Goal: Task Accomplishment & Management: Use online tool/utility

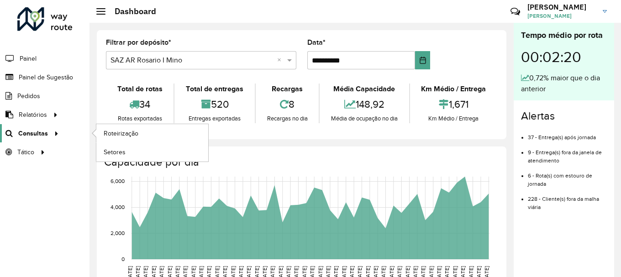
scroll to position [599, 0]
click at [123, 133] on span "Roteirização" at bounding box center [122, 134] width 37 height 10
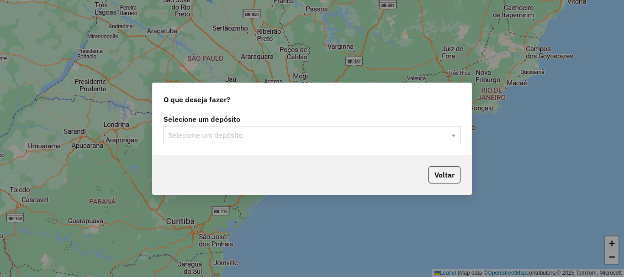
scroll to position [599, 0]
click at [455, 132] on span at bounding box center [454, 135] width 11 height 11
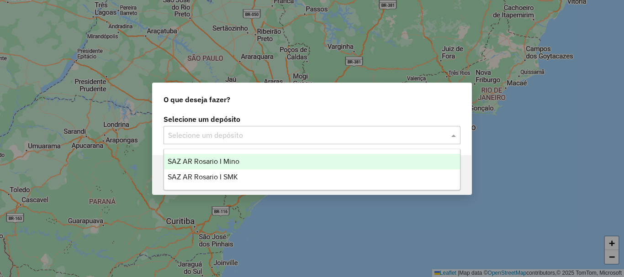
click at [209, 163] on span "SAZ AR Rosario I Mino" at bounding box center [204, 162] width 72 height 8
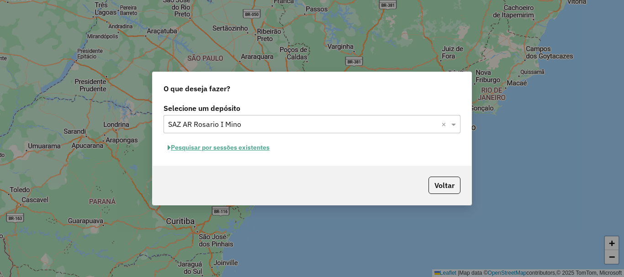
click at [210, 146] on button "Pesquisar por sessões existentes" at bounding box center [218, 148] width 110 height 14
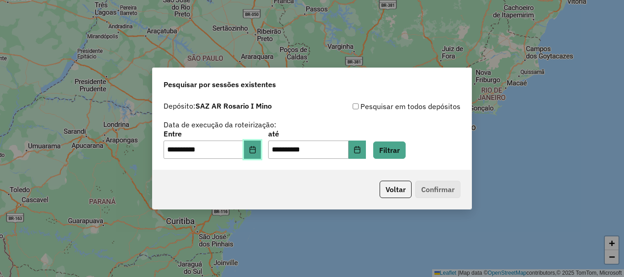
click at [261, 150] on button "Choose Date" at bounding box center [252, 150] width 17 height 18
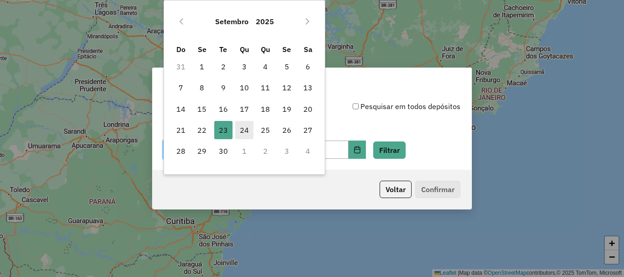
click at [247, 128] on span "24" at bounding box center [244, 130] width 18 height 18
type input "**********"
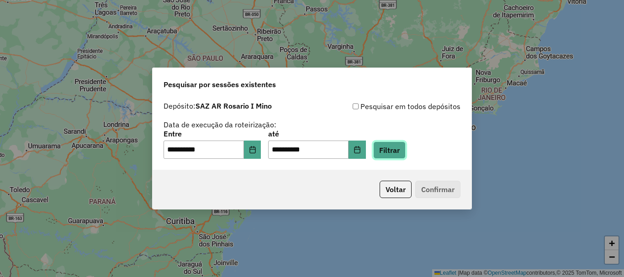
click at [396, 147] on button "Filtrar" at bounding box center [389, 150] width 32 height 17
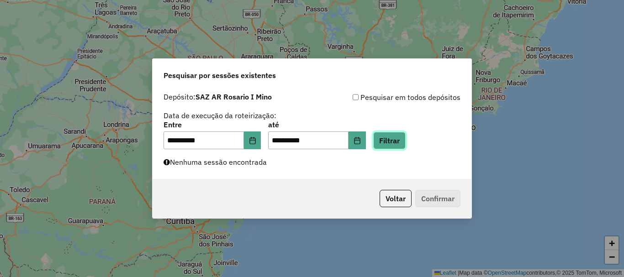
click at [396, 145] on button "Filtrar" at bounding box center [389, 140] width 32 height 17
click at [404, 138] on button "Filtrar" at bounding box center [389, 140] width 32 height 17
click at [405, 140] on button "Filtrar" at bounding box center [389, 140] width 32 height 17
click at [404, 140] on button "Filtrar" at bounding box center [389, 140] width 32 height 17
click at [397, 139] on button "Filtrar" at bounding box center [389, 140] width 32 height 17
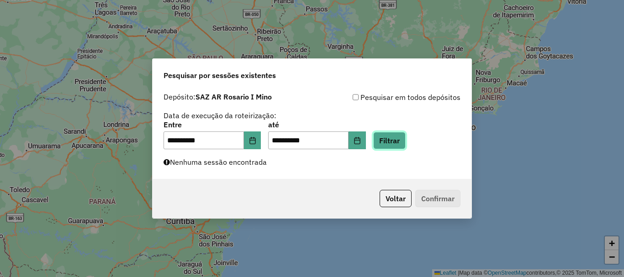
click at [405, 139] on button "Filtrar" at bounding box center [389, 140] width 32 height 17
click at [398, 140] on button "Filtrar" at bounding box center [389, 140] width 32 height 17
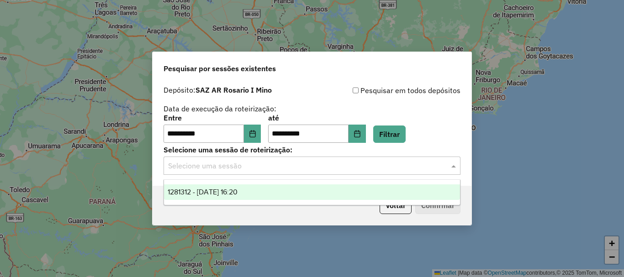
click at [450, 164] on span at bounding box center [454, 165] width 11 height 11
click at [452, 167] on span at bounding box center [454, 165] width 11 height 11
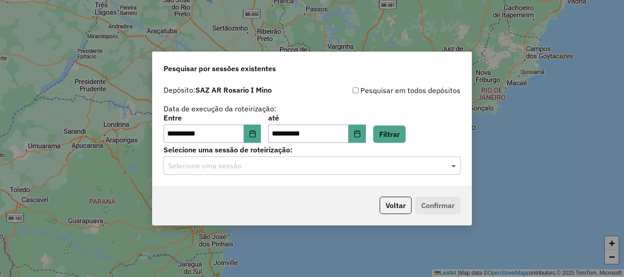
click at [452, 167] on span at bounding box center [454, 165] width 11 height 11
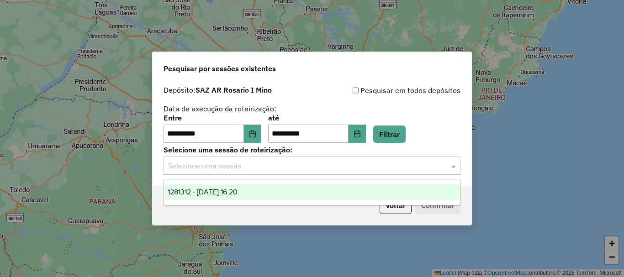
click at [235, 187] on div "1281312 - 24/09/2025 16:20" at bounding box center [312, 192] width 296 height 16
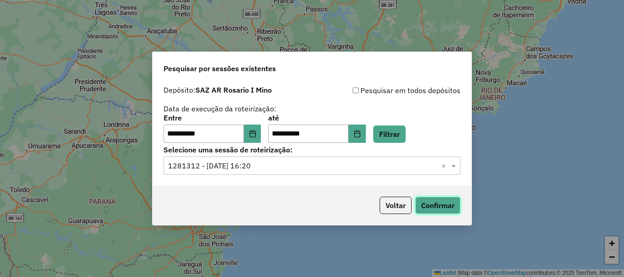
click at [443, 206] on button "Confirmar" at bounding box center [437, 205] width 45 height 17
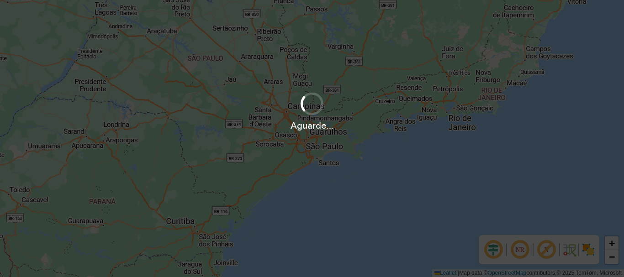
scroll to position [599, 0]
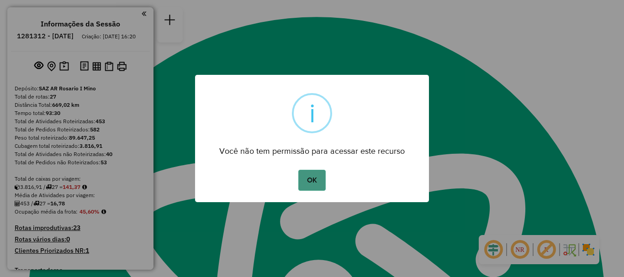
click at [310, 179] on button "OK" at bounding box center [311, 180] width 27 height 21
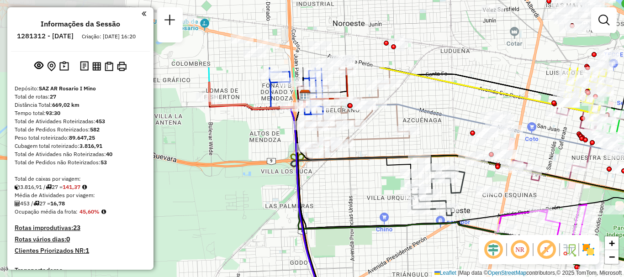
drag, startPoint x: 304, startPoint y: 117, endPoint x: 332, endPoint y: 174, distance: 63.3
click at [332, 174] on div "Janela de atendimento Grade de atendimento Capacidade Transportadoras Veículos …" at bounding box center [312, 138] width 624 height 277
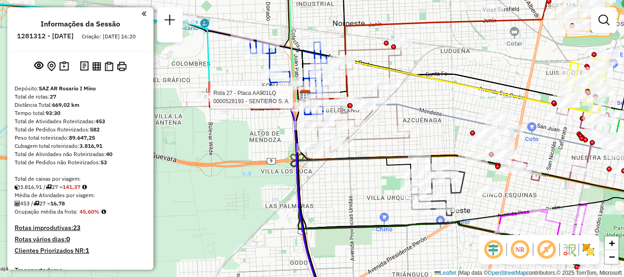
select select "**********"
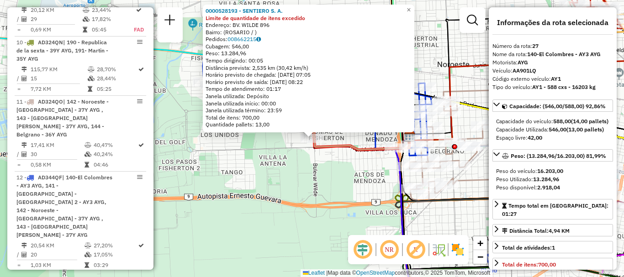
scroll to position [1775, 0]
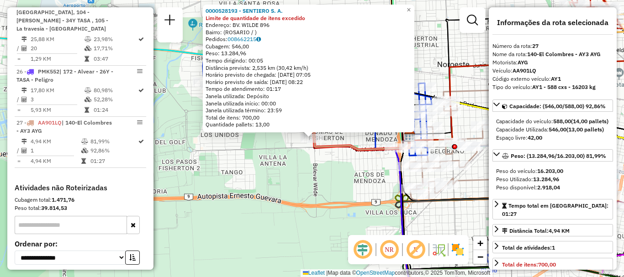
click at [234, 157] on div "0000528193 - SENTIERO S. A. Limite de quantidade de itens excedido Endereço: BV…" at bounding box center [312, 138] width 624 height 277
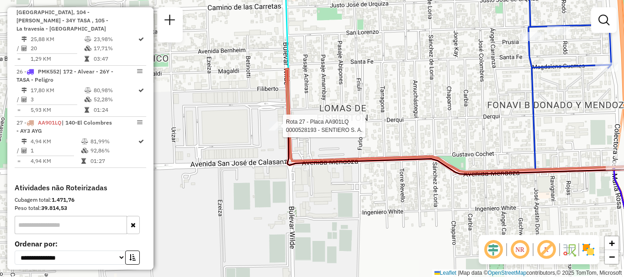
select select "**********"
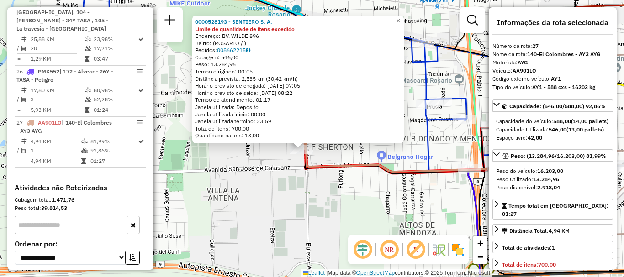
click at [291, 164] on div "0000528193 - SENTIERO S. A. Limite de quantidade de itens excedido Endereço: BV…" at bounding box center [312, 138] width 624 height 277
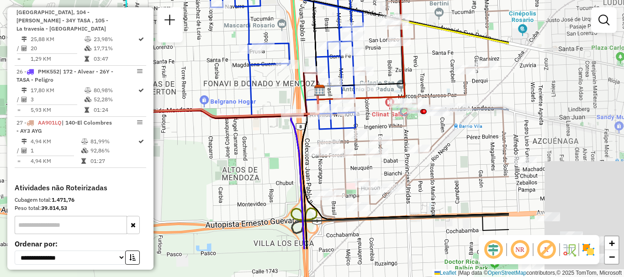
drag, startPoint x: 496, startPoint y: 191, endPoint x: 319, endPoint y: 136, distance: 185.6
click at [319, 136] on div "Janela de atendimento Grade de atendimento Capacidade Transportadoras Veículos …" at bounding box center [312, 138] width 624 height 277
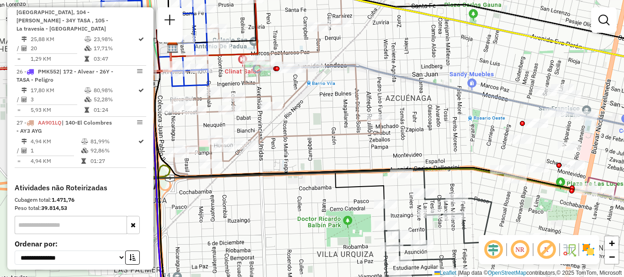
drag, startPoint x: 328, startPoint y: 124, endPoint x: 168, endPoint y: 103, distance: 161.7
click at [168, 103] on div "Janela de atendimento Grade de atendimento Capacidade Transportadoras Veículos …" at bounding box center [312, 138] width 624 height 277
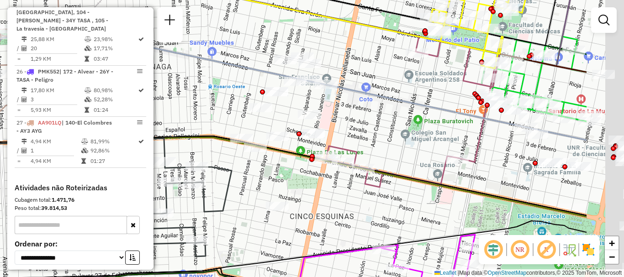
drag, startPoint x: 225, startPoint y: 105, endPoint x: 218, endPoint y: 101, distance: 7.8
click at [221, 103] on div "Janela de atendimento Grade de atendimento Capacidade Transportadoras Veículos …" at bounding box center [312, 138] width 624 height 277
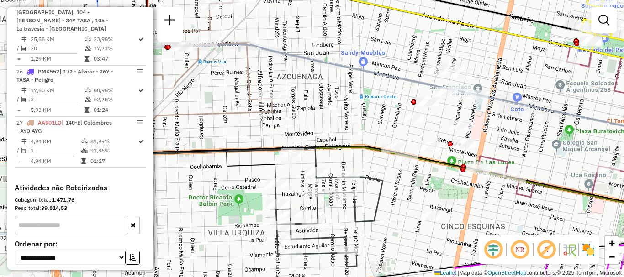
drag, startPoint x: 194, startPoint y: 110, endPoint x: 349, endPoint y: 121, distance: 155.7
click at [349, 121] on div "Janela de atendimento Grade de atendimento Capacidade Transportadoras Veículos …" at bounding box center [312, 138] width 624 height 277
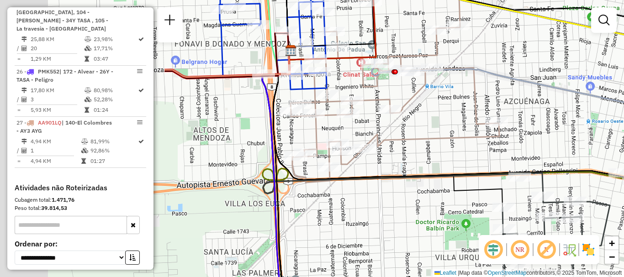
drag, startPoint x: 253, startPoint y: 119, endPoint x: 486, endPoint y: 148, distance: 235.2
click at [487, 147] on div "Janela de atendimento Grade de atendimento Capacidade Transportadoras Veículos …" at bounding box center [312, 138] width 624 height 277
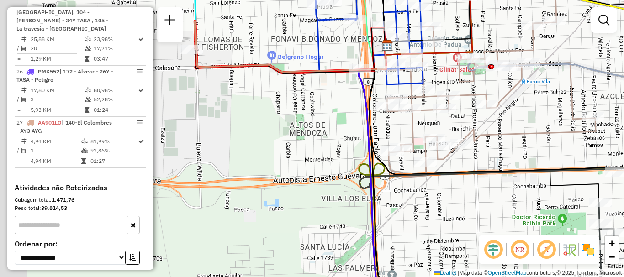
drag, startPoint x: 377, startPoint y: 123, endPoint x: 452, endPoint y: 134, distance: 76.1
click at [453, 133] on div "Janela de atendimento Grade de atendimento Capacidade Transportadoras Veículos …" at bounding box center [312, 138] width 624 height 277
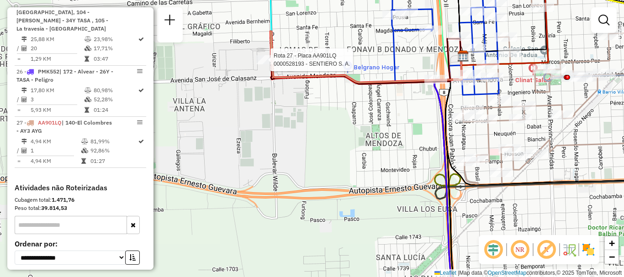
select select "**********"
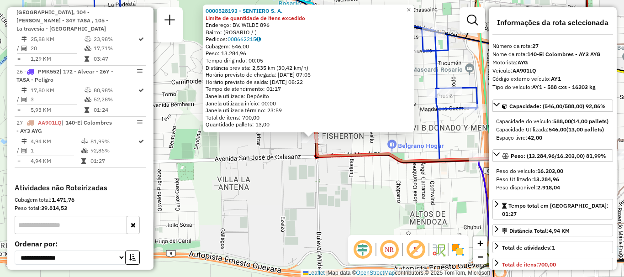
click at [275, 143] on div "0000528193 - SENTIERO S. A. Limite de quantidade de itens excedido Endereço: BV…" at bounding box center [312, 138] width 624 height 277
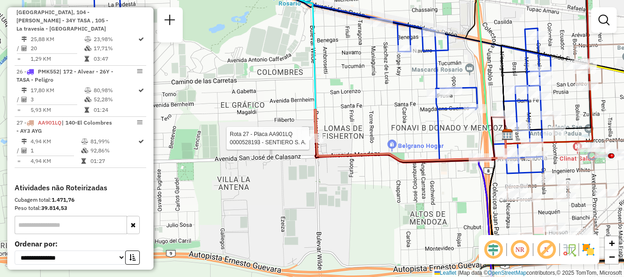
select select "**********"
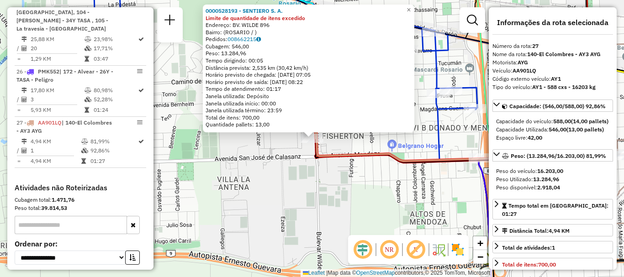
click at [287, 158] on div "0000528193 - SENTIERO S. A. Limite de quantidade de itens excedido Endereço: BV…" at bounding box center [312, 138] width 624 height 277
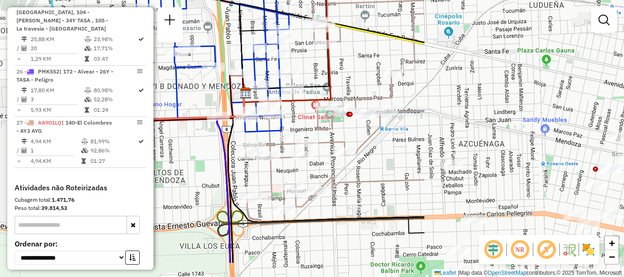
drag, startPoint x: 338, startPoint y: 116, endPoint x: 189, endPoint y: 125, distance: 150.0
click at [157, 107] on div "Janela de atendimento Grade de atendimento Capacidade Transportadoras Veículos …" at bounding box center [312, 138] width 624 height 277
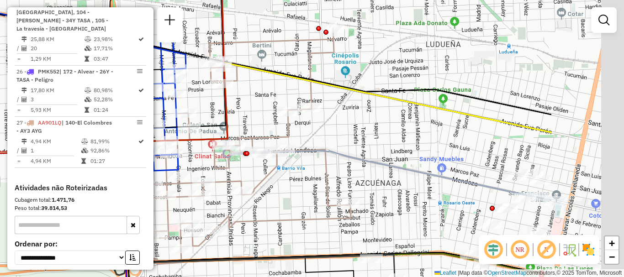
drag, startPoint x: 351, startPoint y: 100, endPoint x: 330, endPoint y: 155, distance: 59.5
click at [216, 122] on icon at bounding box center [182, 64] width 85 height 138
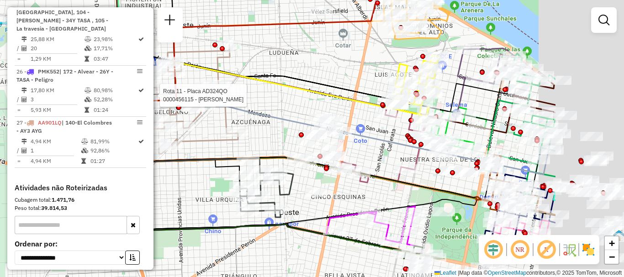
drag, startPoint x: 363, startPoint y: 141, endPoint x: 233, endPoint y: 98, distance: 136.2
click at [232, 95] on div "Rota 11 - Placa AD324QO 0000456115 - LEDESMA MIGUEL DAVID Janela de atendimento…" at bounding box center [312, 138] width 624 height 277
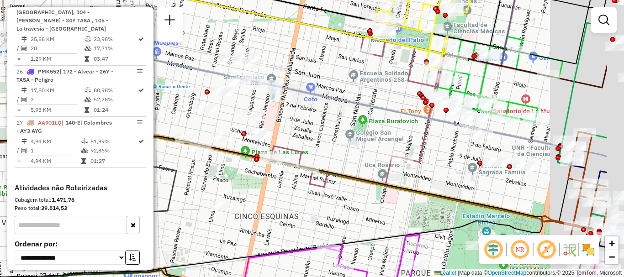
drag, startPoint x: 400, startPoint y: 119, endPoint x: 318, endPoint y: 100, distance: 83.9
click at [318, 100] on icon at bounding box center [232, 89] width 748 height 134
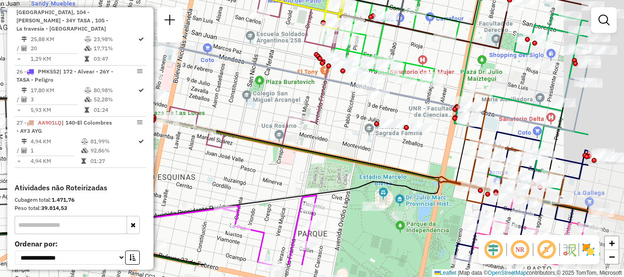
drag, startPoint x: 453, startPoint y: 155, endPoint x: 351, endPoint y: 115, distance: 109.7
click at [354, 116] on div "Rota 11 - Placa AD324QO 0000456115 - LEDESMA MIGUEL DAVID Janela de atendimento…" at bounding box center [312, 138] width 624 height 277
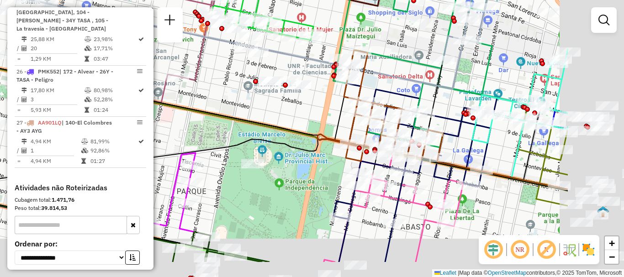
drag, startPoint x: 431, startPoint y: 145, endPoint x: 205, endPoint y: 53, distance: 244.8
click at [205, 54] on div "Rota 11 - Placa AD324QO 0000456115 - LEDESMA MIGUEL DAVID Janela de atendimento…" at bounding box center [312, 138] width 624 height 277
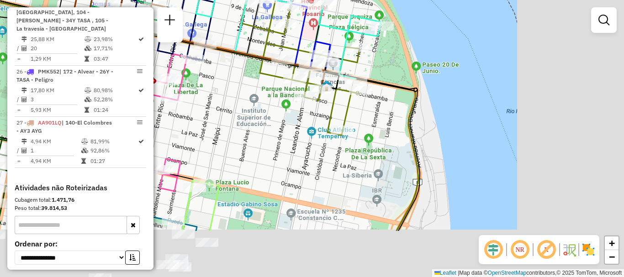
drag, startPoint x: 414, startPoint y: 200, endPoint x: 268, endPoint y: 138, distance: 158.2
click at [259, 133] on div "Rota 11 - Placa AD324QO 0000456115 - LEDESMA MIGUEL DAVID Janela de atendimento…" at bounding box center [312, 138] width 624 height 277
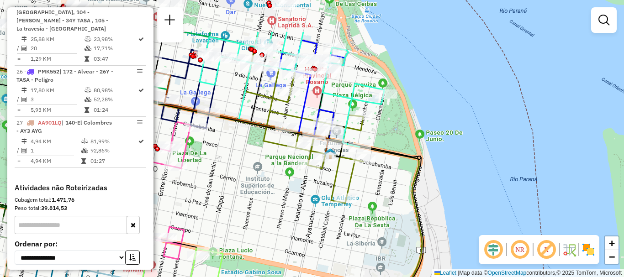
drag, startPoint x: 331, startPoint y: 104, endPoint x: 333, endPoint y: 148, distance: 44.4
click at [333, 148] on img at bounding box center [330, 154] width 12 height 12
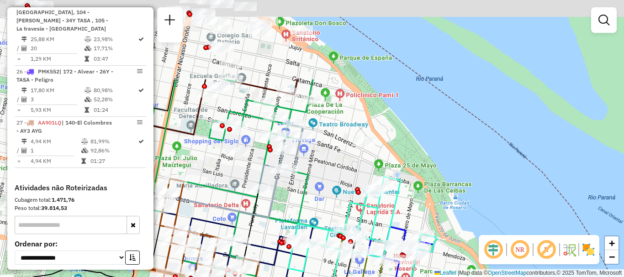
drag, startPoint x: 284, startPoint y: 109, endPoint x: 373, endPoint y: 201, distance: 127.2
click at [373, 201] on div "Rota 11 - Placa AD324QO 0000456115 - LEDESMA MIGUEL DAVID Rota 10 - Placa AD324…" at bounding box center [312, 138] width 624 height 277
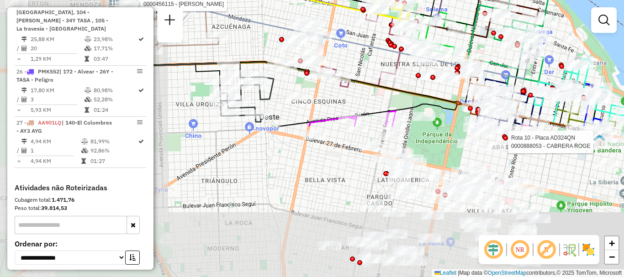
drag, startPoint x: 221, startPoint y: 183, endPoint x: 429, endPoint y: 5, distance: 273.6
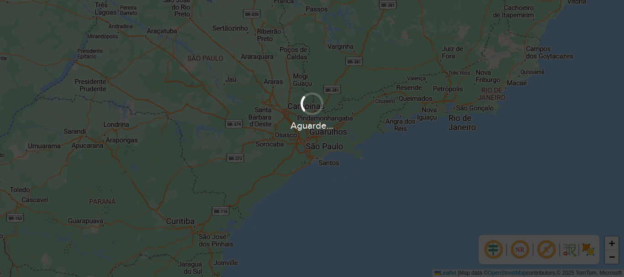
scroll to position [599, 0]
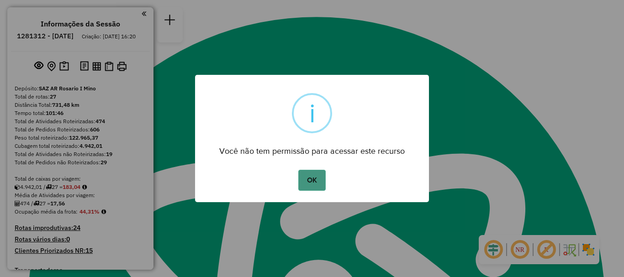
click at [306, 178] on button "OK" at bounding box center [311, 180] width 27 height 21
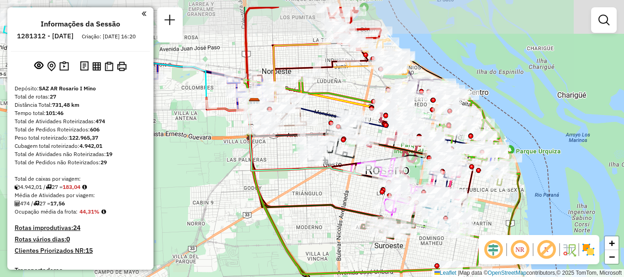
drag, startPoint x: 306, startPoint y: 158, endPoint x: 313, endPoint y: 192, distance: 35.3
click at [313, 192] on div "Janela de atendimento Grade de atendimento Capacidade Transportadoras Veículos …" at bounding box center [312, 138] width 624 height 277
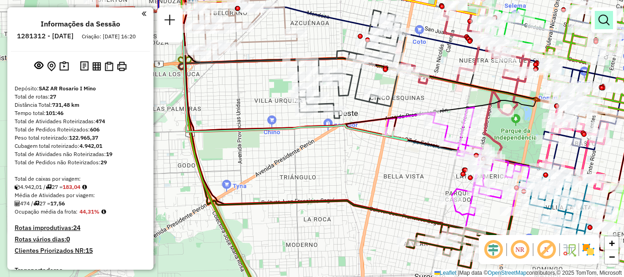
click at [602, 16] on em at bounding box center [603, 20] width 11 height 11
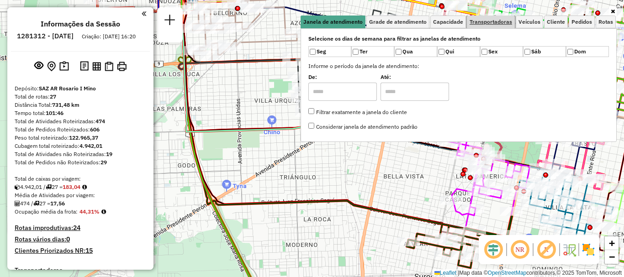
click at [484, 23] on span "Transportadoras" at bounding box center [490, 21] width 42 height 5
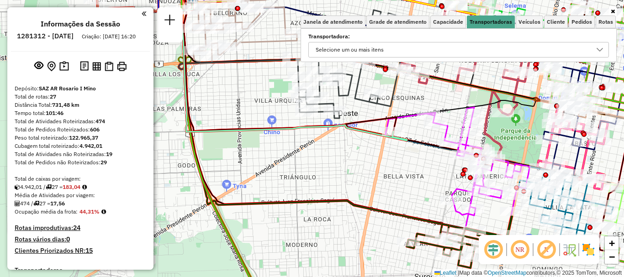
click at [598, 53] on icon at bounding box center [599, 49] width 7 height 7
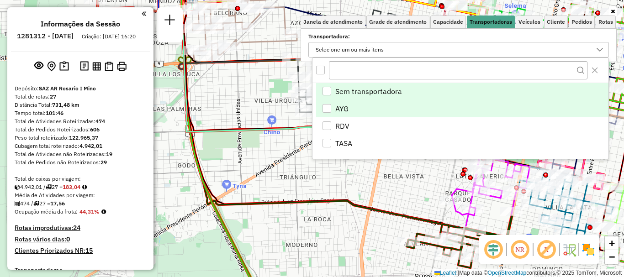
click at [328, 105] on div "AYG" at bounding box center [326, 108] width 9 height 9
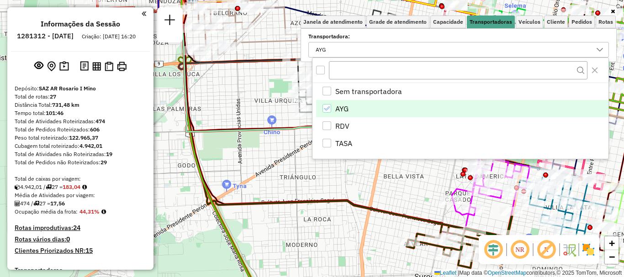
click at [321, 154] on div "Sem transportadora AYG RDV TASA" at bounding box center [460, 121] width 296 height 76
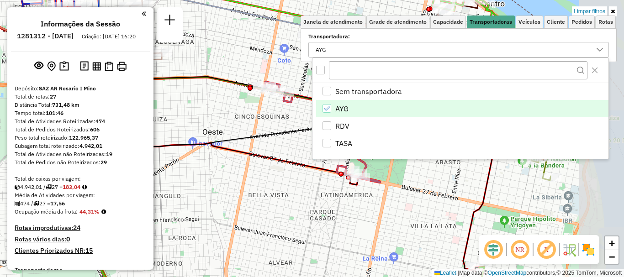
drag, startPoint x: 368, startPoint y: 180, endPoint x: 233, endPoint y: 199, distance: 136.4
click at [233, 199] on div "Limpar filtros Janela de atendimento Grade de atendimento Capacidade Transporta…" at bounding box center [312, 138] width 624 height 277
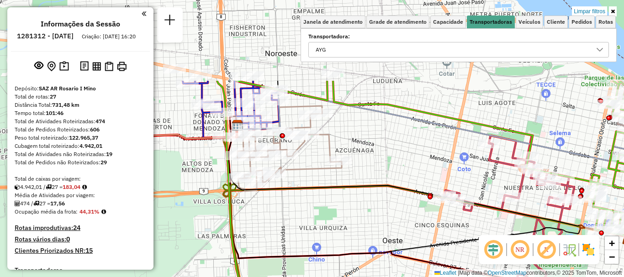
drag, startPoint x: 302, startPoint y: 157, endPoint x: 482, endPoint y: 240, distance: 198.4
click at [482, 240] on hb-router-mapa "Informações da Sessão 1281312 - 24/09/2025 Criação: 23/09/2025 16:20 Depósito: …" at bounding box center [312, 138] width 624 height 277
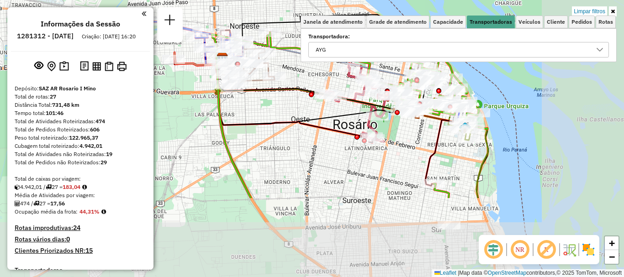
drag, startPoint x: 363, startPoint y: 162, endPoint x: 313, endPoint y: 119, distance: 65.7
click at [313, 119] on icon at bounding box center [351, 126] width 273 height 144
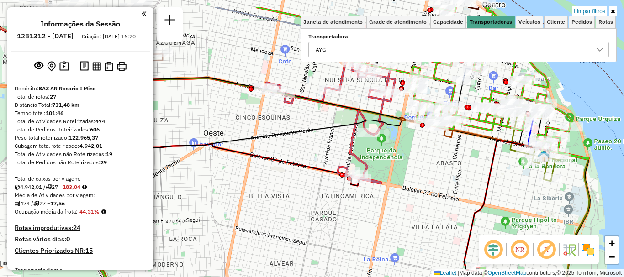
drag, startPoint x: 335, startPoint y: 145, endPoint x: 301, endPoint y: 180, distance: 48.8
click at [301, 180] on div "Limpar filtros Janela de atendimento Grade de atendimento Capacidade Transporta…" at bounding box center [312, 138] width 624 height 277
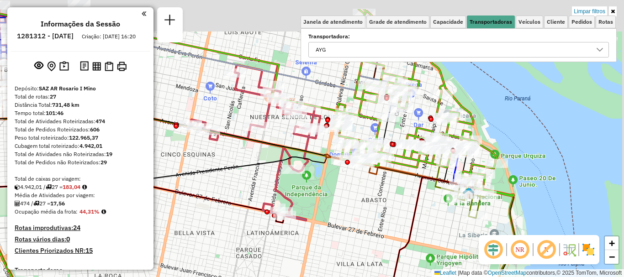
drag, startPoint x: 416, startPoint y: 168, endPoint x: 345, endPoint y: 204, distance: 79.4
click at [345, 204] on div "Limpar filtros Janela de atendimento Grade de atendimento Capacidade Transporta…" at bounding box center [312, 138] width 624 height 277
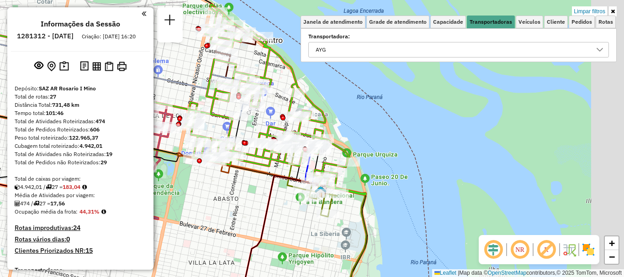
drag, startPoint x: 387, startPoint y: 200, endPoint x: 232, endPoint y: 189, distance: 155.6
click at [232, 189] on div "Limpar filtros Janela de atendimento Grade de atendimento Capacidade Transporta…" at bounding box center [312, 138] width 624 height 277
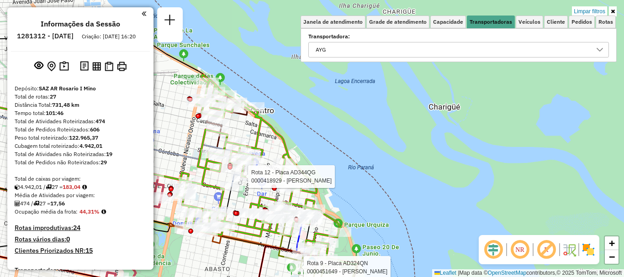
select select "**********"
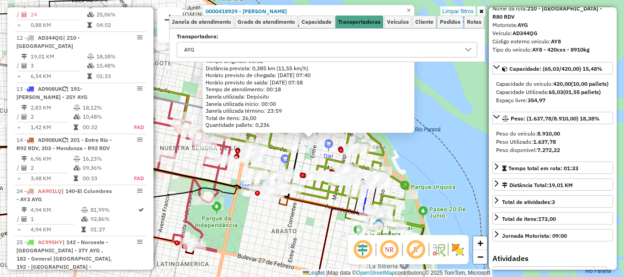
scroll to position [91, 0]
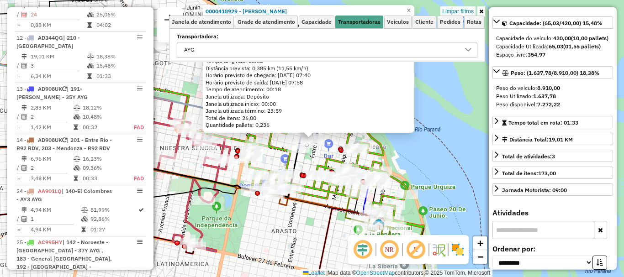
click at [345, 214] on icon at bounding box center [345, 256] width 80 height 96
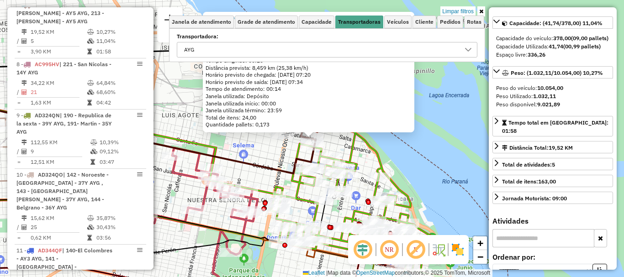
scroll to position [183, 0]
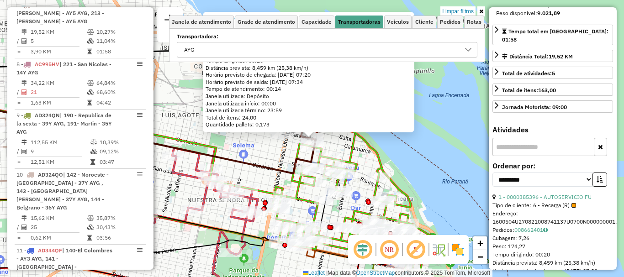
click at [410, 178] on div "0000385396 - AUTOSERVICIO FU Tipo de cliente: 6 - Recarga (R) Endereço: 1600504…" at bounding box center [312, 138] width 624 height 277
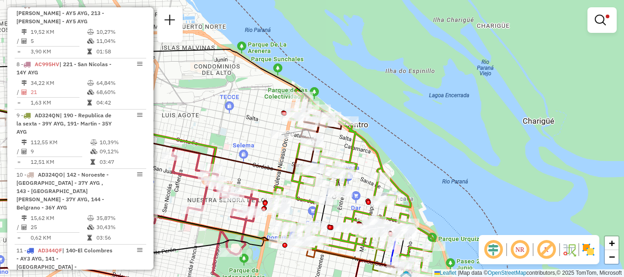
drag, startPoint x: 292, startPoint y: 178, endPoint x: 302, endPoint y: 83, distance: 95.5
click at [301, 103] on icon at bounding box center [126, 138] width 378 height 71
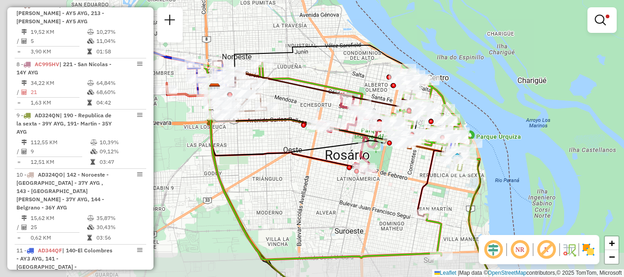
drag, startPoint x: 338, startPoint y: 194, endPoint x: 414, endPoint y: 172, distance: 78.9
click at [414, 172] on div "Limpar filtros Janela de atendimento Grade de atendimento Capacidade Transporta…" at bounding box center [312, 138] width 624 height 277
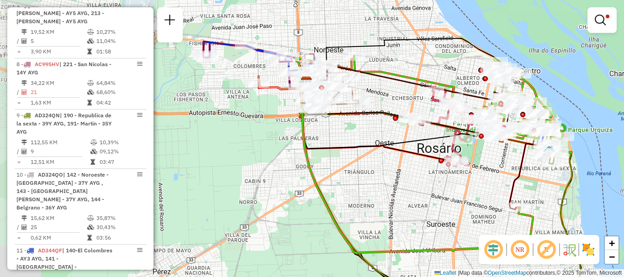
drag, startPoint x: 386, startPoint y: 194, endPoint x: 414, endPoint y: 192, distance: 27.9
click at [414, 192] on div "Limpar filtros Janela de atendimento Grade de atendimento Capacidade Transporta…" at bounding box center [312, 138] width 624 height 277
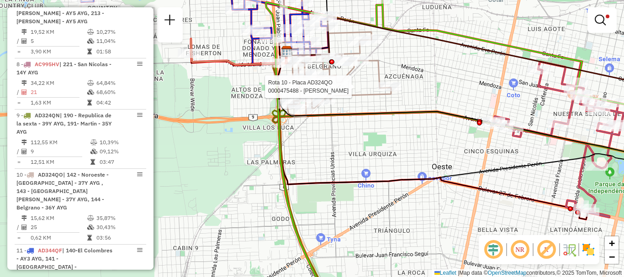
select select "**********"
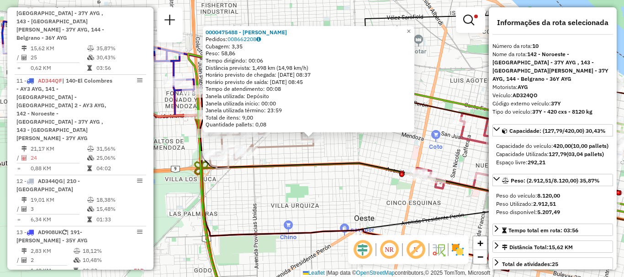
scroll to position [91, 0]
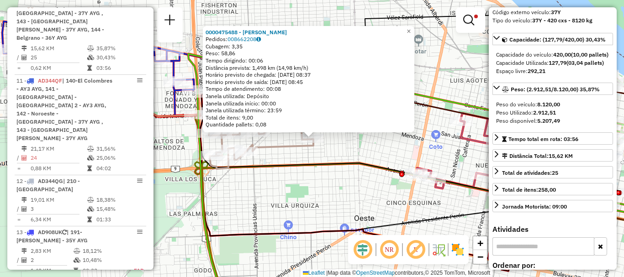
click at [359, 199] on div "0000475488 - PAULETTI FLORENCIA DAIANA Pedidos: 008662208 Cubagem: 3,35 Peso: 5…" at bounding box center [312, 138] width 624 height 277
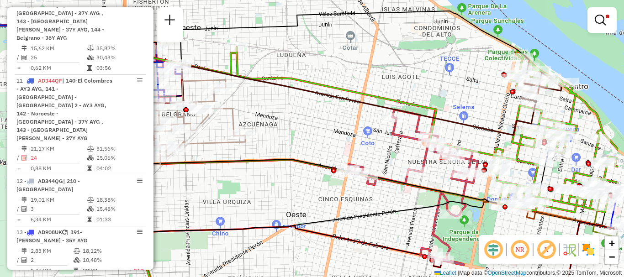
drag, startPoint x: 282, startPoint y: 154, endPoint x: 223, endPoint y: 152, distance: 58.9
click at [223, 152] on div "Limpar filtros Janela de atendimento Grade de atendimento Capacidade Transporta…" at bounding box center [312, 138] width 624 height 277
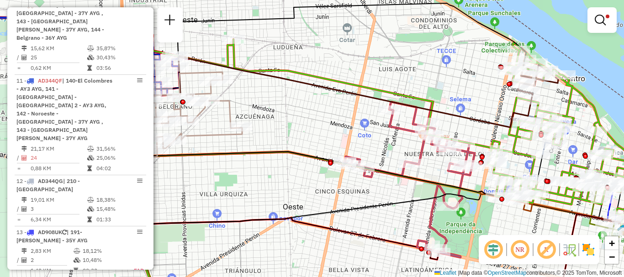
drag, startPoint x: 474, startPoint y: 119, endPoint x: 449, endPoint y: 69, distance: 56.4
click at [450, 71] on icon at bounding box center [334, 92] width 395 height 71
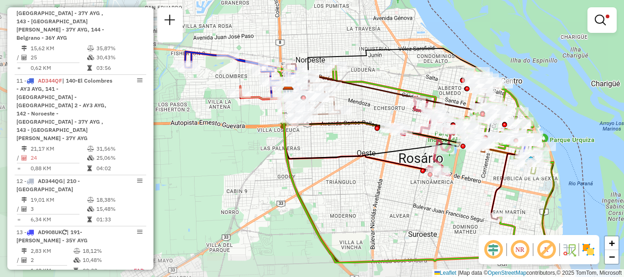
drag, startPoint x: 333, startPoint y: 217, endPoint x: 396, endPoint y: 176, distance: 74.8
click at [396, 176] on div "Limpar filtros Janela de atendimento Grade de atendimento Capacidade Transporta…" at bounding box center [312, 138] width 624 height 277
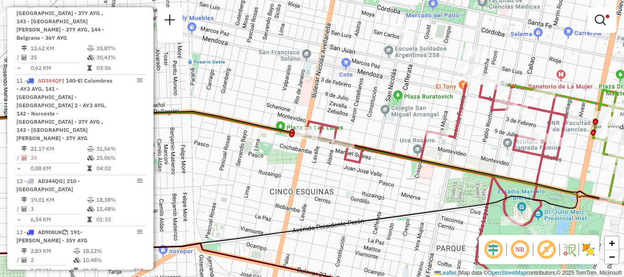
drag, startPoint x: 451, startPoint y: 121, endPoint x: 463, endPoint y: 170, distance: 51.1
click at [463, 170] on icon at bounding box center [340, 163] width 726 height 104
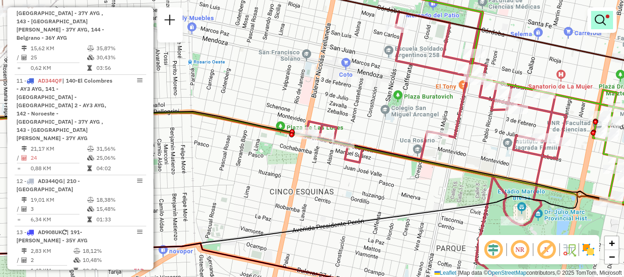
click at [600, 18] on em at bounding box center [600, 20] width 11 height 11
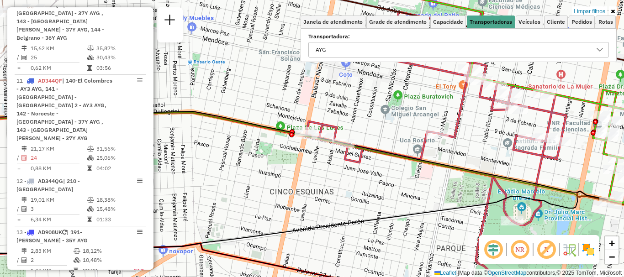
click at [601, 47] on icon at bounding box center [599, 49] width 7 height 7
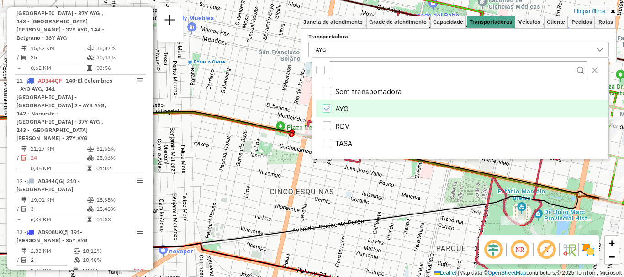
click at [324, 106] on icon "AYG" at bounding box center [326, 108] width 6 height 6
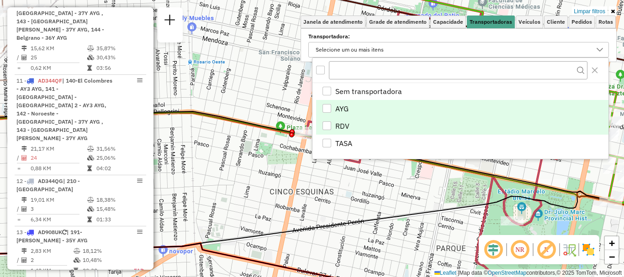
click at [323, 127] on div "RDV" at bounding box center [326, 125] width 9 height 9
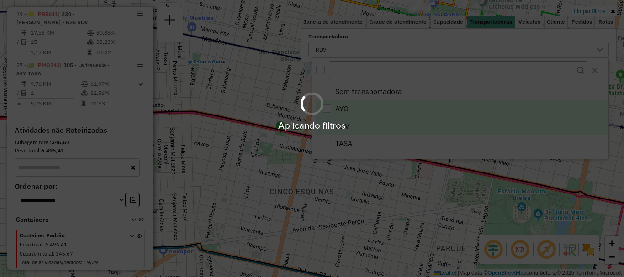
click at [319, 166] on hb-app "Aplicando filtros Pop-up bloqueado! Seu navegador bloqueou automáticamente a ab…" at bounding box center [312, 138] width 624 height 277
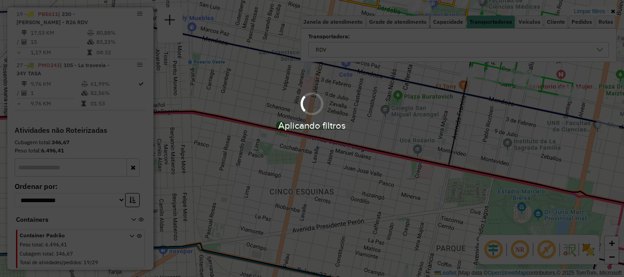
scroll to position [801, 0]
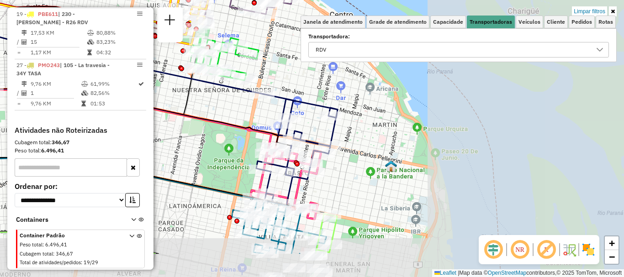
drag, startPoint x: 403, startPoint y: 180, endPoint x: 206, endPoint y: 132, distance: 202.2
click at [206, 132] on div "Limpar filtros Janela de atendimento Grade de atendimento Capacidade Transporta…" at bounding box center [312, 138] width 624 height 277
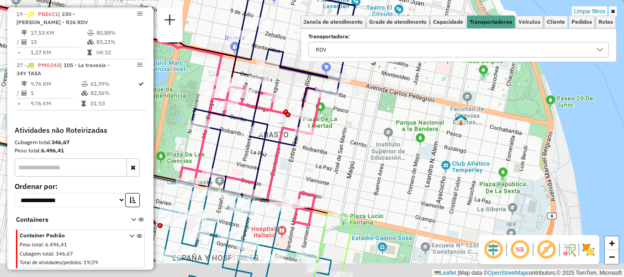
drag, startPoint x: 326, startPoint y: 188, endPoint x: 335, endPoint y: 105, distance: 83.1
click at [335, 105] on div "Limpar filtros Janela de atendimento Grade de atendimento Capacidade Transporta…" at bounding box center [312, 138] width 624 height 277
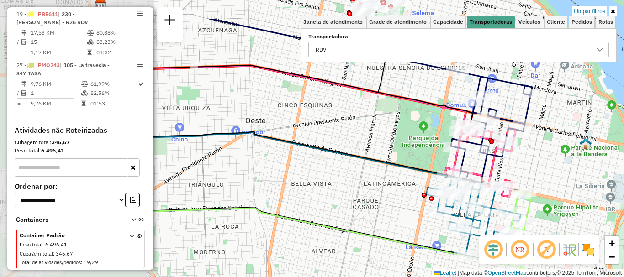
drag, startPoint x: 240, startPoint y: 139, endPoint x: 419, endPoint y: 186, distance: 185.0
click at [419, 186] on div "Limpar filtros Janela de atendimento Grade de atendimento Capacidade Transporta…" at bounding box center [312, 138] width 624 height 277
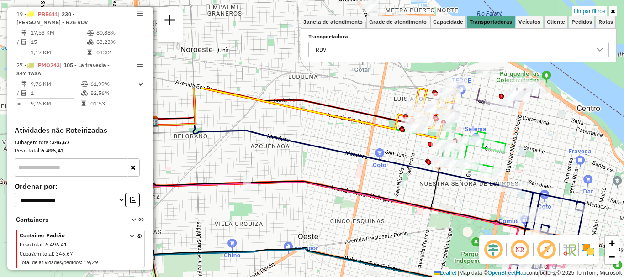
drag, startPoint x: 336, startPoint y: 127, endPoint x: 389, endPoint y: 243, distance: 127.3
click at [389, 243] on div "Rota 5 - Placa AB960LZ 0000550828 - Sin nombre Rota 5 - Placa AB960LZ 000018984…" at bounding box center [312, 138] width 624 height 277
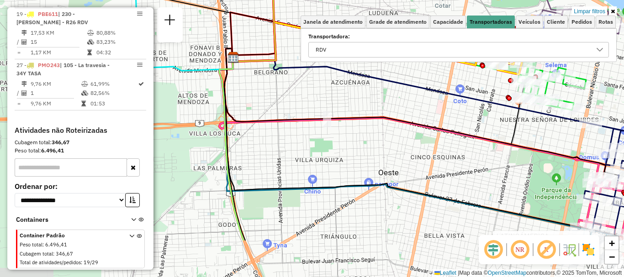
drag, startPoint x: 343, startPoint y: 196, endPoint x: 423, endPoint y: 132, distance: 102.7
click at [423, 132] on div "Rota 5 - Placa AB960LZ 0000550828 - Sin nombre Rota 5 - Placa AB960LZ 000018984…" at bounding box center [312, 138] width 624 height 277
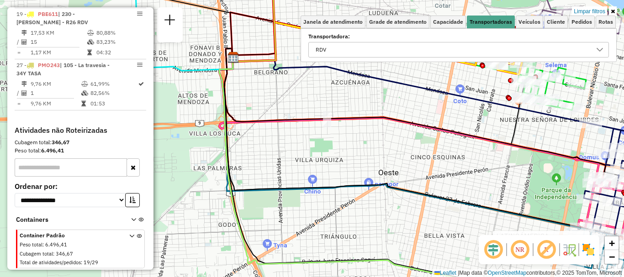
click at [598, 51] on icon at bounding box center [599, 49] width 7 height 7
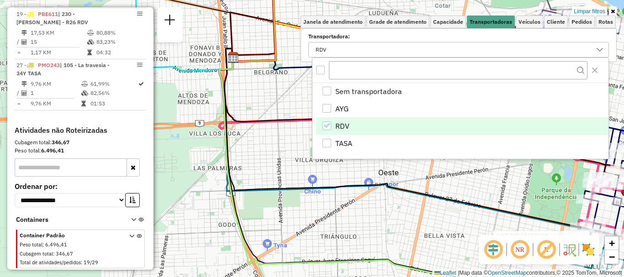
click at [326, 126] on icon "RDV" at bounding box center [326, 125] width 6 height 6
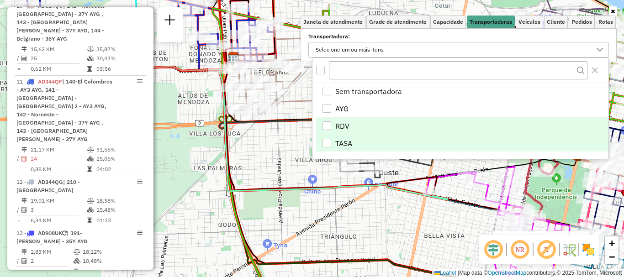
click at [327, 141] on div "TASA" at bounding box center [326, 143] width 9 height 9
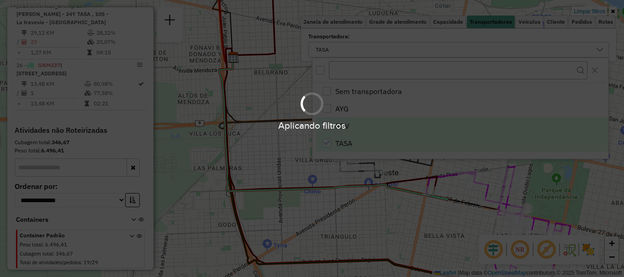
click at [351, 212] on hb-app "Aplicando filtros Pop-up bloqueado! Seu navegador bloqueou automáticamente a ab…" at bounding box center [312, 138] width 624 height 277
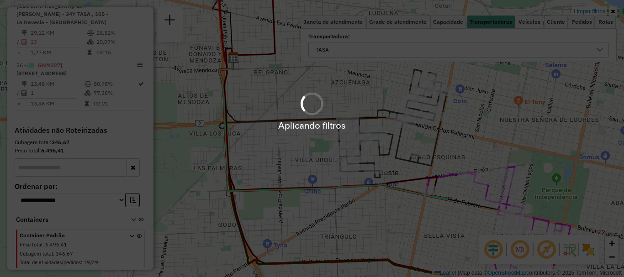
scroll to position [570, 0]
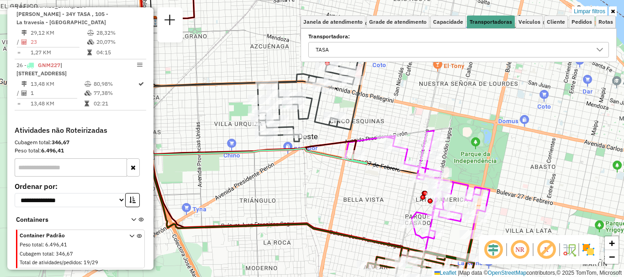
drag, startPoint x: 397, startPoint y: 204, endPoint x: 316, endPoint y: 168, distance: 88.5
click at [316, 168] on div "Limpar filtros Janela de atendimento Grade de atendimento Capacidade Transporta…" at bounding box center [312, 138] width 624 height 277
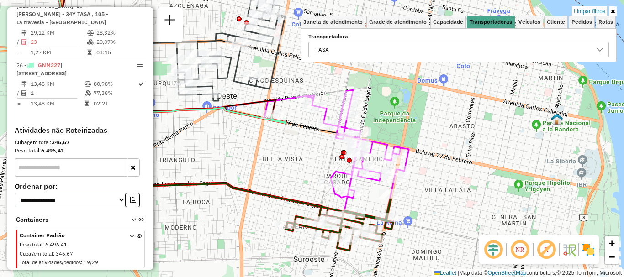
drag, startPoint x: 364, startPoint y: 190, endPoint x: 283, endPoint y: 149, distance: 90.7
click at [283, 149] on div "Limpar filtros Janela de atendimento Grade de atendimento Capacidade Transporta…" at bounding box center [312, 138] width 624 height 277
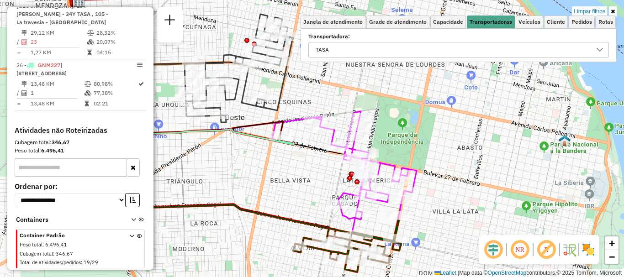
drag, startPoint x: 268, startPoint y: 161, endPoint x: 277, endPoint y: 186, distance: 26.1
click at [277, 186] on div "Limpar filtros Janela de atendimento Grade de atendimento Capacidade Transporta…" at bounding box center [312, 138] width 624 height 277
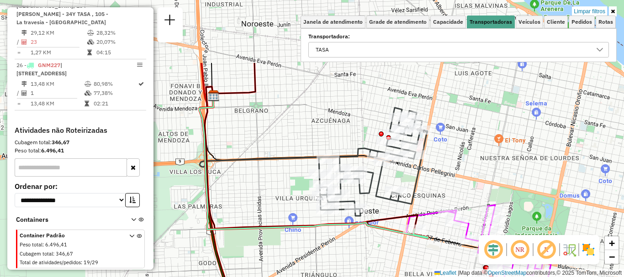
drag, startPoint x: 273, startPoint y: 174, endPoint x: 377, endPoint y: 236, distance: 120.8
click at [377, 236] on div "Limpar filtros Janela de atendimento Grade de atendimento Capacidade Transporta…" at bounding box center [312, 138] width 624 height 277
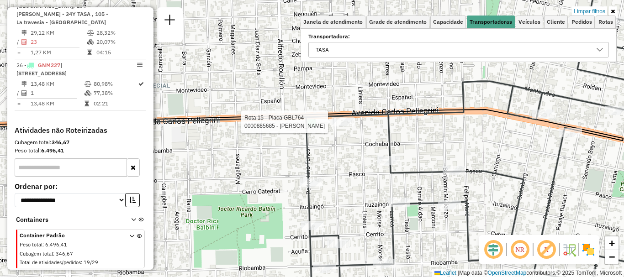
click at [342, 126] on div at bounding box center [342, 121] width 23 height 9
select select "**********"
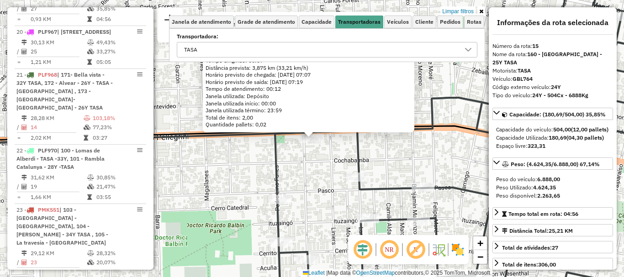
scroll to position [325, 0]
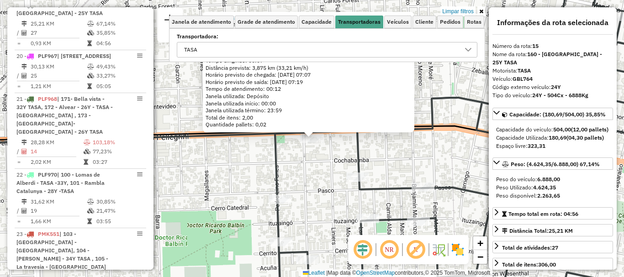
click at [326, 164] on div "0000885685 - LOPEZ WALTER JOSE Endereço: AV PELLEGRINI - 5497 Bairro: (ROSARIO …" at bounding box center [312, 138] width 624 height 277
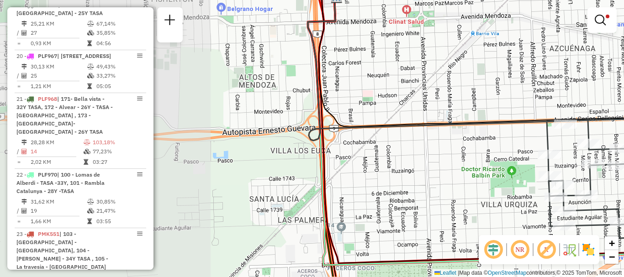
drag, startPoint x: 241, startPoint y: 168, endPoint x: 487, endPoint y: 140, distance: 248.1
click at [487, 140] on div "Limpar filtros Janela de atendimento Grade de atendimento Capacidade Transporta…" at bounding box center [312, 138] width 624 height 277
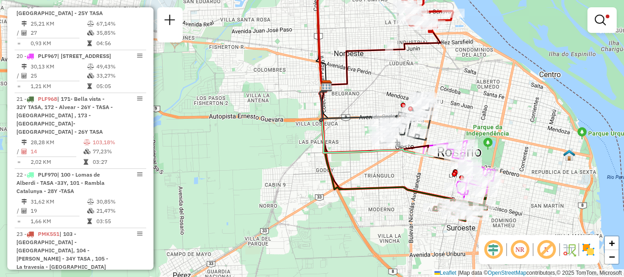
drag, startPoint x: 380, startPoint y: 179, endPoint x: 263, endPoint y: 151, distance: 120.2
click at [263, 151] on div "Limpar filtros Janela de atendimento Grade de atendimento Capacidade Transporta…" at bounding box center [312, 138] width 624 height 277
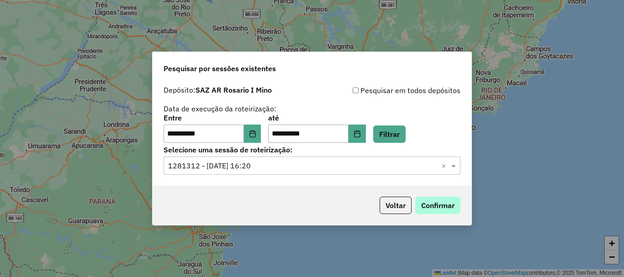
scroll to position [599, 0]
click at [440, 209] on button "Confirmar" at bounding box center [437, 205] width 45 height 17
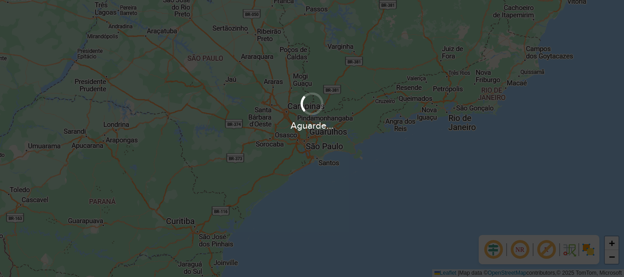
scroll to position [599, 0]
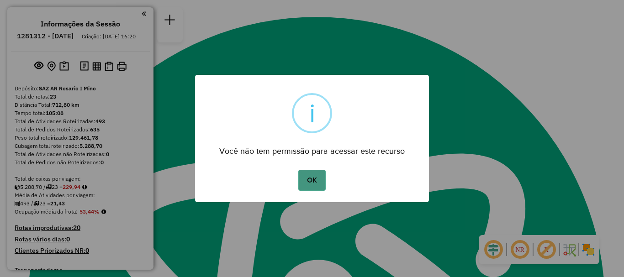
click at [312, 182] on button "OK" at bounding box center [311, 180] width 27 height 21
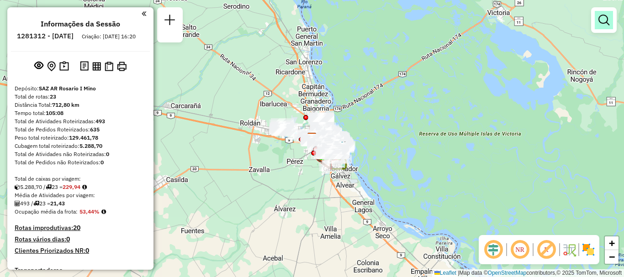
click at [599, 20] on em at bounding box center [603, 20] width 11 height 11
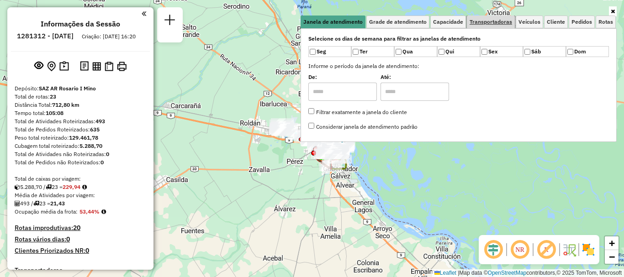
click at [491, 23] on span "Transportadoras" at bounding box center [490, 21] width 42 height 5
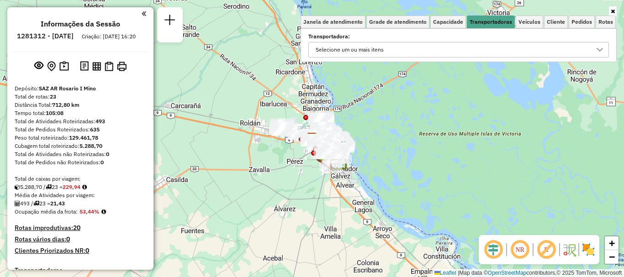
click at [600, 50] on icon at bounding box center [599, 49] width 7 height 7
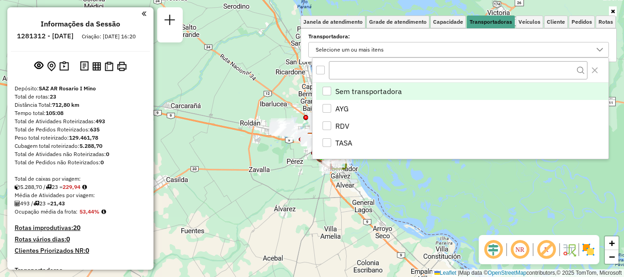
scroll to position [5, 32]
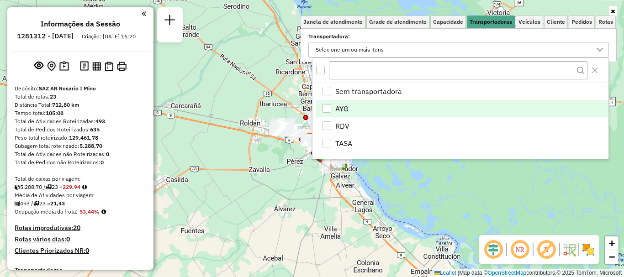
click at [326, 109] on div "AYG" at bounding box center [326, 108] width 9 height 9
click at [405, 196] on div "Janela de atendimento Grade de atendimento Capacidade Transportadoras Veículos …" at bounding box center [312, 138] width 624 height 277
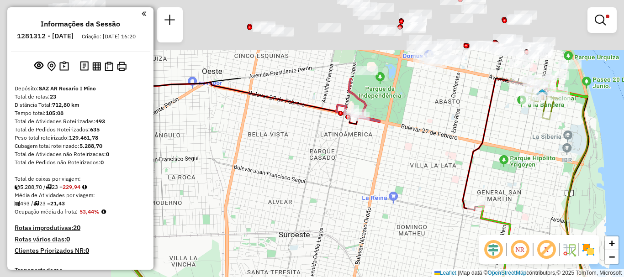
drag, startPoint x: 229, startPoint y: 116, endPoint x: 458, endPoint y: 248, distance: 264.1
click at [458, 248] on div "Limpar filtros Janela de atendimento Grade de atendimento Capacidade Transporta…" at bounding box center [312, 138] width 624 height 277
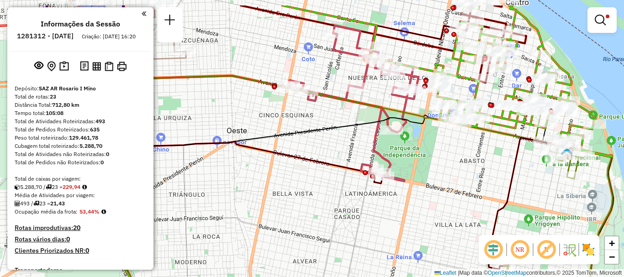
drag, startPoint x: 359, startPoint y: 201, endPoint x: 338, endPoint y: 240, distance: 44.4
click at [338, 240] on div "Limpar filtros Janela de atendimento Grade de atendimento Capacidade Transporta…" at bounding box center [312, 138] width 624 height 277
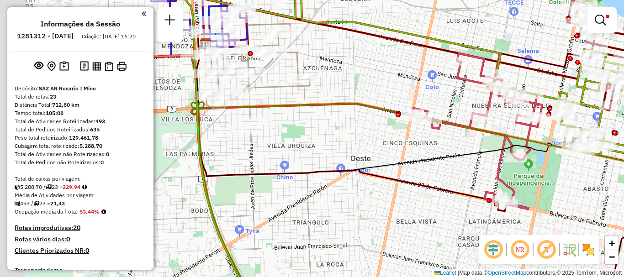
drag, startPoint x: 297, startPoint y: 175, endPoint x: 469, endPoint y: 176, distance: 172.1
click at [469, 176] on div "Limpar filtros Janela de atendimento Grade de atendimento Capacidade Transporta…" at bounding box center [312, 138] width 624 height 277
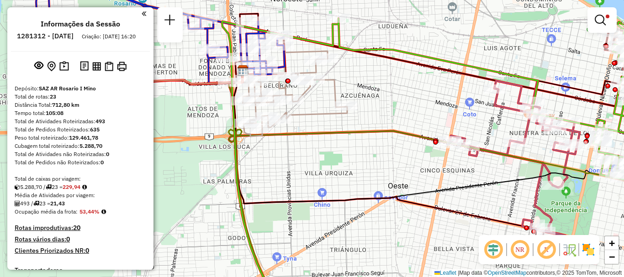
drag, startPoint x: 353, startPoint y: 153, endPoint x: 369, endPoint y: 216, distance: 65.0
click at [369, 216] on div "Limpar filtros Janela de atendimento Grade de atendimento Capacidade Transporta…" at bounding box center [312, 138] width 624 height 277
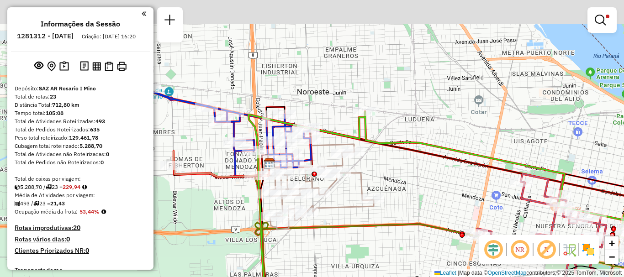
drag, startPoint x: 329, startPoint y: 173, endPoint x: 340, endPoint y: 206, distance: 35.5
click at [340, 206] on icon at bounding box center [321, 186] width 104 height 85
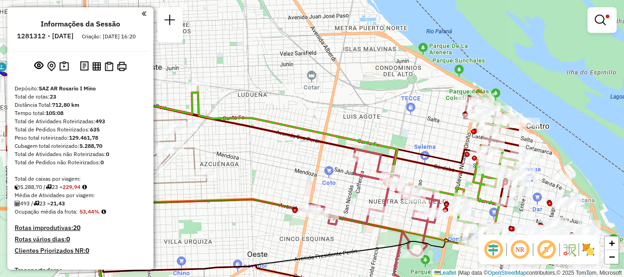
drag, startPoint x: 423, startPoint y: 162, endPoint x: 204, endPoint y: 120, distance: 223.5
click at [213, 123] on div "Limpar filtros Janela de atendimento Grade de atendimento Capacidade Transporta…" at bounding box center [312, 138] width 624 height 277
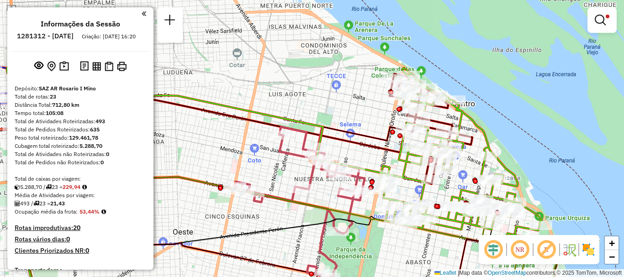
drag, startPoint x: 393, startPoint y: 127, endPoint x: 340, endPoint y: 127, distance: 53.0
click at [390, 130] on div at bounding box center [392, 132] width 5 height 5
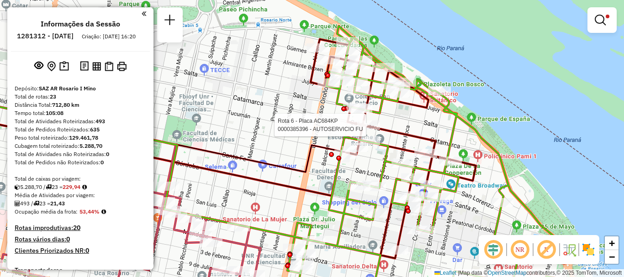
select select "**********"
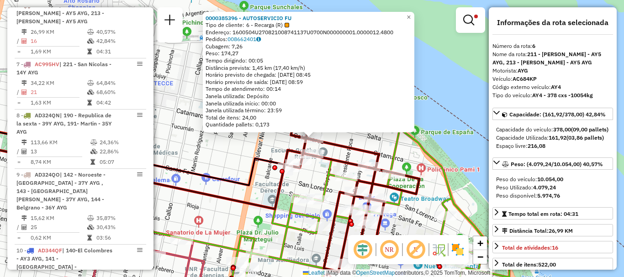
scroll to position [91, 0]
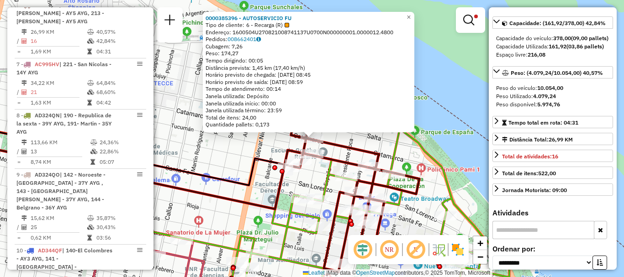
click at [439, 195] on div "0000385396 - AUTOSERVICIO FU Tipo de cliente: 6 - Recarga (R) Endereço: 1600504…" at bounding box center [312, 138] width 624 height 277
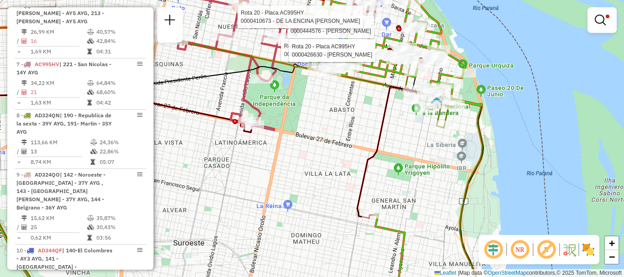
drag, startPoint x: 399, startPoint y: 103, endPoint x: 395, endPoint y: 147, distance: 43.5
click at [395, 147] on div "Rota 6 - Placa AC684KP 0000444576 - JOMAR Rota 20 - Placa AC995HY 0000432313 - …" at bounding box center [312, 138] width 624 height 277
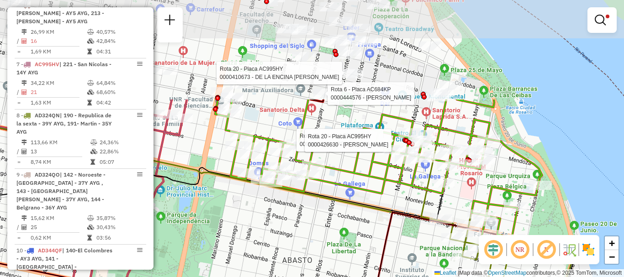
drag, startPoint x: 399, startPoint y: 149, endPoint x: 428, endPoint y: 267, distance: 121.8
click at [428, 267] on div "Rota 6 - Placa AC684KP 0000444576 - JOMAR Rota 20 - Placa AC995HY 0000432313 - …" at bounding box center [312, 138] width 624 height 277
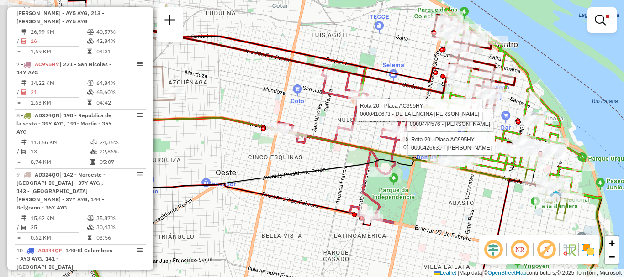
drag, startPoint x: 220, startPoint y: 155, endPoint x: 349, endPoint y: 152, distance: 129.7
click at [349, 152] on div "Rota 6 - Placa AC684KP 0000444576 - JOMAR Rota 20 - Placa AC995HY 0000432313 - …" at bounding box center [312, 138] width 624 height 277
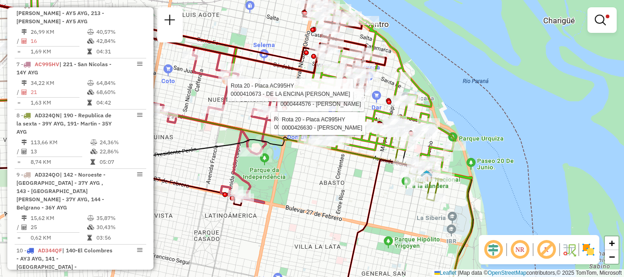
drag, startPoint x: 369, startPoint y: 174, endPoint x: 337, endPoint y: 169, distance: 32.3
click at [337, 169] on div "Rota 6 - Placa AC684KP 0000444576 - JOMAR Rota 20 - Placa AC995HY 0000432313 - …" at bounding box center [312, 138] width 624 height 277
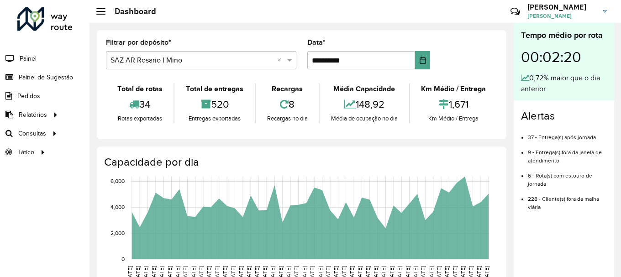
scroll to position [599, 0]
click at [121, 130] on span "Roteirização" at bounding box center [122, 134] width 37 height 10
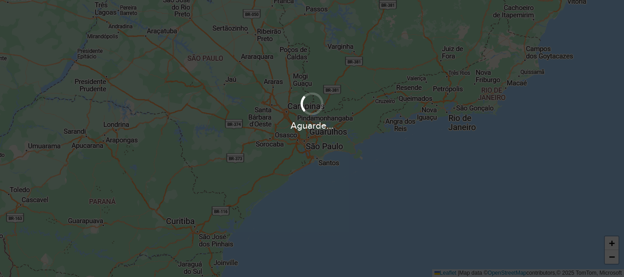
scroll to position [599, 0]
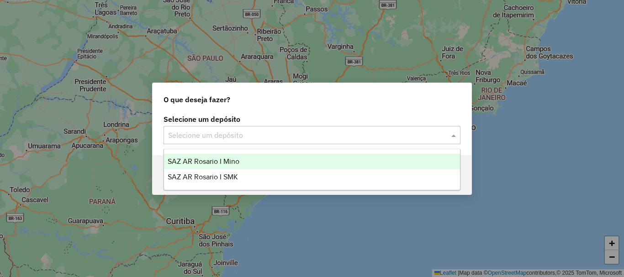
click at [454, 130] on span at bounding box center [454, 135] width 11 height 11
click at [207, 163] on span "SAZ AR Rosario I Mino" at bounding box center [204, 162] width 72 height 8
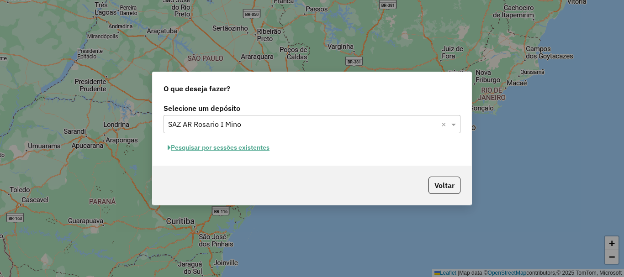
click at [208, 148] on button "Pesquisar por sessões existentes" at bounding box center [218, 148] width 110 height 14
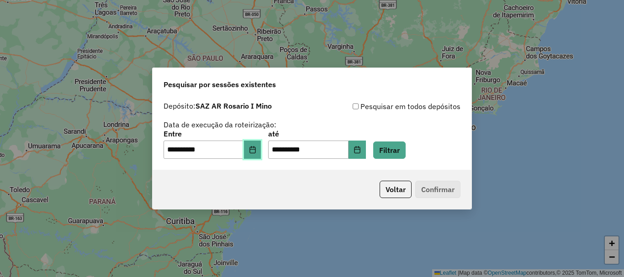
click at [253, 150] on button "Choose Date" at bounding box center [252, 150] width 17 height 18
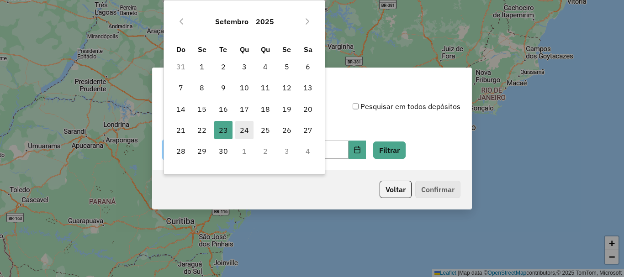
click at [246, 128] on span "24" at bounding box center [244, 130] width 18 height 18
type input "**********"
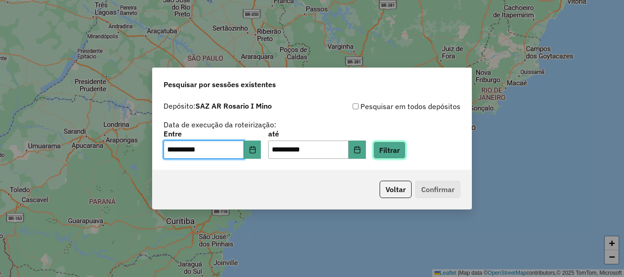
click at [401, 149] on button "Filtrar" at bounding box center [389, 150] width 32 height 17
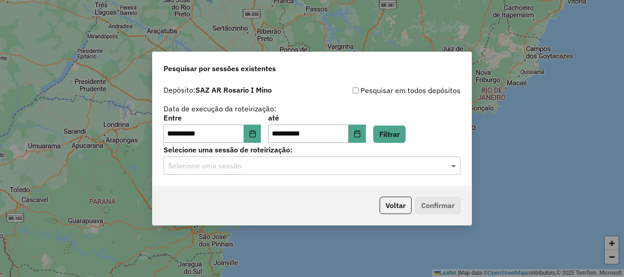
click at [455, 167] on span at bounding box center [454, 165] width 11 height 11
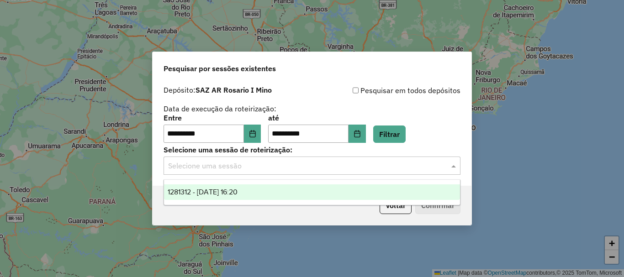
click at [237, 192] on span "1281312 - [DATE] 16:20" at bounding box center [203, 192] width 70 height 8
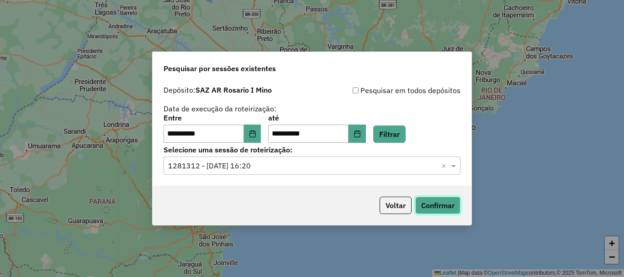
click at [432, 203] on button "Confirmar" at bounding box center [437, 205] width 45 height 17
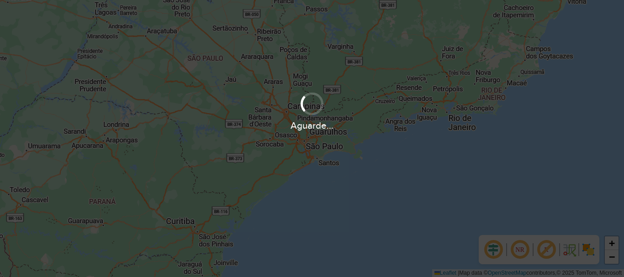
scroll to position [599, 0]
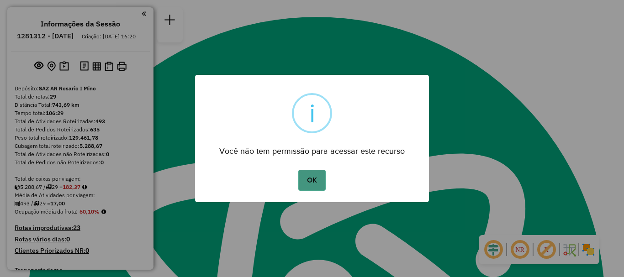
click at [314, 174] on button "OK" at bounding box center [311, 180] width 27 height 21
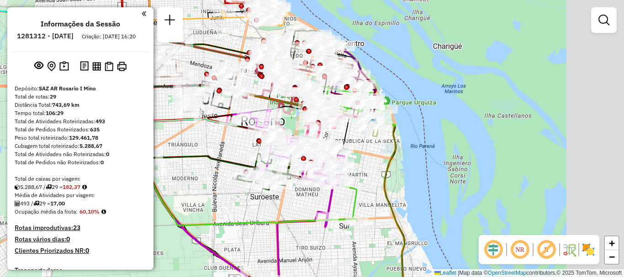
drag, startPoint x: 327, startPoint y: 139, endPoint x: 181, endPoint y: 165, distance: 148.0
click at [181, 165] on icon at bounding box center [191, 111] width 137 height 113
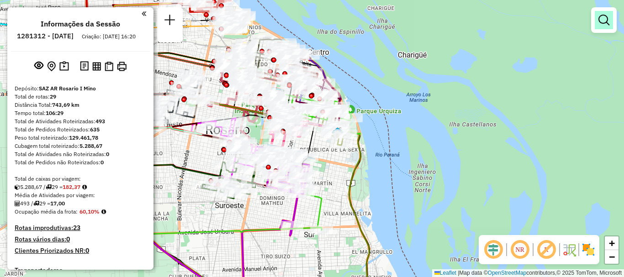
click at [601, 20] on em at bounding box center [603, 20] width 11 height 11
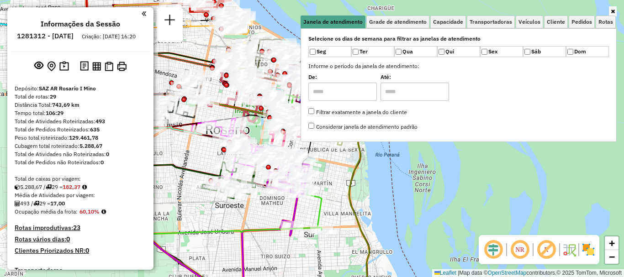
click at [431, 163] on div "Janela de atendimento Grade de atendimento Capacidade Transportadoras Veículos …" at bounding box center [312, 138] width 624 height 277
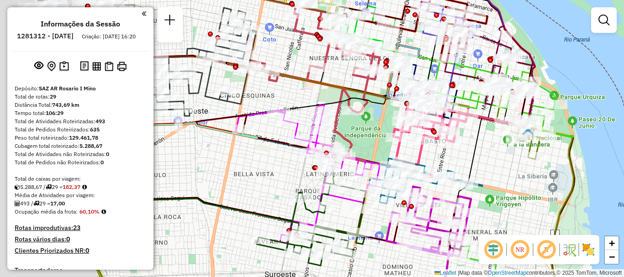
drag, startPoint x: 199, startPoint y: 133, endPoint x: 374, endPoint y: 145, distance: 176.2
click at [373, 144] on icon at bounding box center [314, 84] width 130 height 156
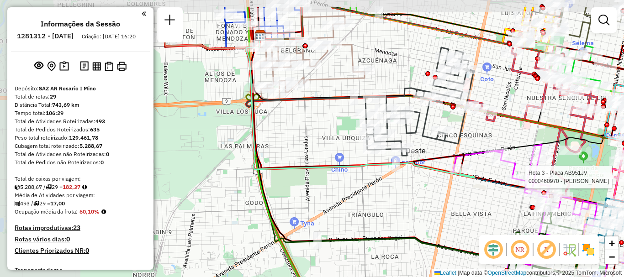
drag, startPoint x: 290, startPoint y: 168, endPoint x: 460, endPoint y: 180, distance: 169.8
click at [460, 180] on div "Rota 3 - Placa AB951JV 0000460970 - YANG TIANCHUN Janela de atendimento Grade d…" at bounding box center [312, 138] width 624 height 277
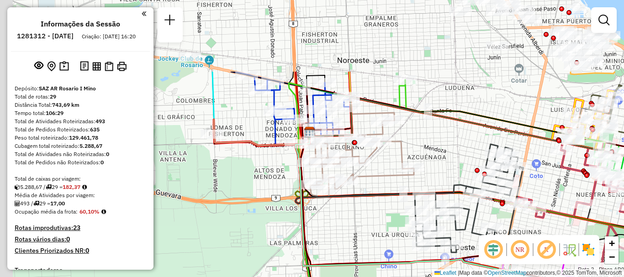
drag, startPoint x: 302, startPoint y: 155, endPoint x: 334, endPoint y: 252, distance: 101.9
click at [334, 252] on div "Rota 3 - Placa AB951JV 0000460970 - YANG TIANCHUN Janela de atendimento Grade d…" at bounding box center [312, 138] width 624 height 277
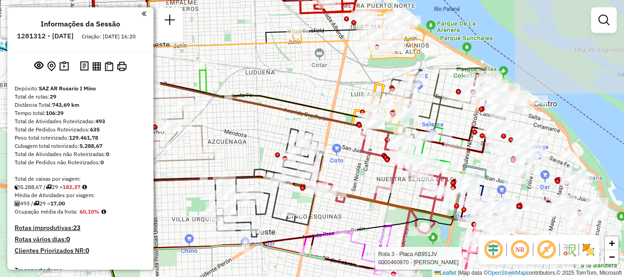
drag, startPoint x: 390, startPoint y: 161, endPoint x: 190, endPoint y: 146, distance: 200.1
click at [190, 146] on div "Rota 3 - Placa AB951JV 0000460970 - YANG TIANCHUN Rota 9 - Placa AC684KP 000037…" at bounding box center [312, 138] width 624 height 277
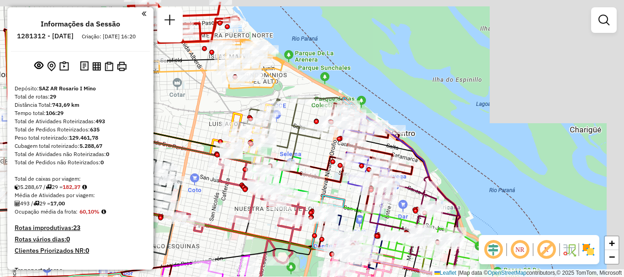
drag, startPoint x: 351, startPoint y: 147, endPoint x: 189, endPoint y: 177, distance: 163.9
click at [190, 178] on div "Rota 3 - Placa AB951JV 0000460970 - YANG TIANCHUN Rota 9 - Placa AC684KP 000037…" at bounding box center [312, 138] width 624 height 277
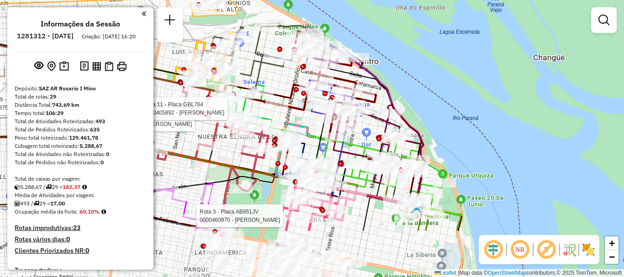
drag, startPoint x: 378, startPoint y: 195, endPoint x: 364, endPoint y: 92, distance: 103.6
click at [364, 93] on div "Rota 3 - Placa AB951JV 0000460970 - YANG TIANCHUN Rota 9 - Placa AC684KP 000037…" at bounding box center [312, 138] width 624 height 277
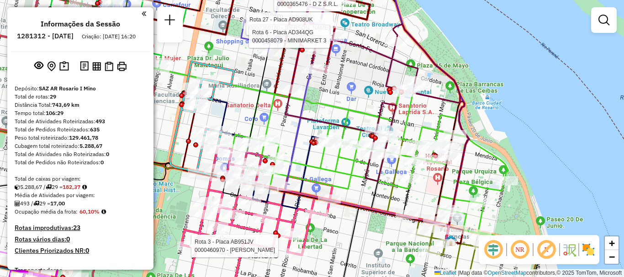
drag, startPoint x: 342, startPoint y: 186, endPoint x: 354, endPoint y: 204, distance: 21.8
click at [354, 204] on icon at bounding box center [284, 110] width 516 height 273
